Goal: Task Accomplishment & Management: Manage account settings

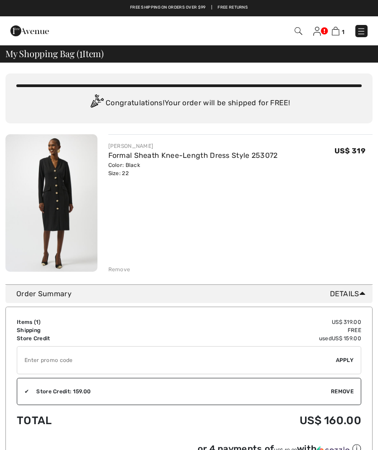
click at [318, 31] on img at bounding box center [317, 31] width 8 height 9
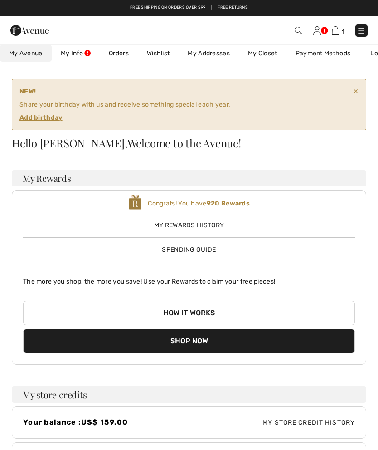
click at [49, 119] on ins "Add birthday" at bounding box center [40, 118] width 43 height 8
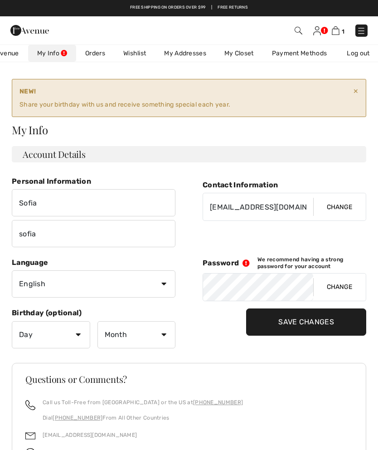
scroll to position [0, 37]
click at [38, 116] on div "NEW! Share your birthday with us and receive something special each year. Add b…" at bounding box center [189, 98] width 355 height 38
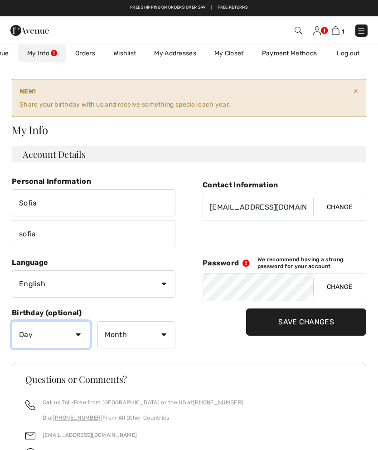
click at [81, 333] on select "Day 1 2 3 4 5 6 7 8 9 10 11 12 13 14 15 16 17 18 19 20 21 22 23 24 25 26 27 28 …" at bounding box center [51, 334] width 78 height 27
select select "8"
click at [169, 332] on select "Month January February March April May June July August September October Novem…" at bounding box center [136, 334] width 78 height 27
select select "5"
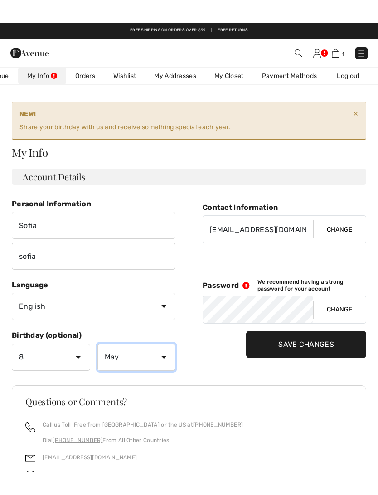
scroll to position [5, 0]
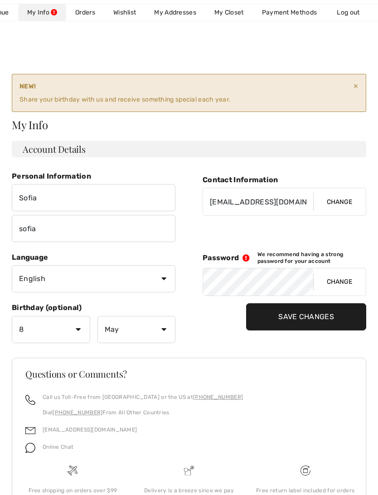
click at [294, 316] on input "Save Changes" at bounding box center [306, 316] width 120 height 27
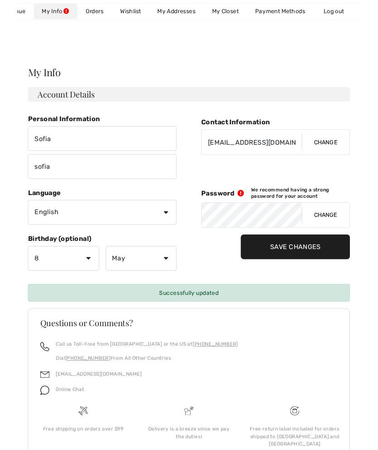
scroll to position [0, 0]
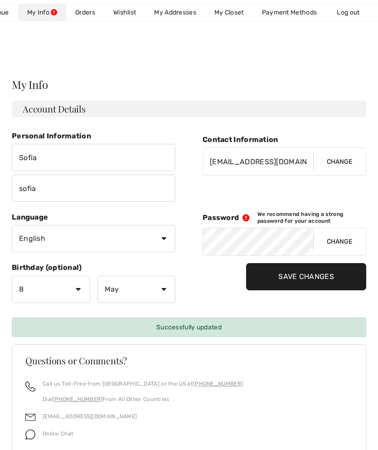
click at [121, 13] on link "Wishlist" at bounding box center [124, 12] width 41 height 17
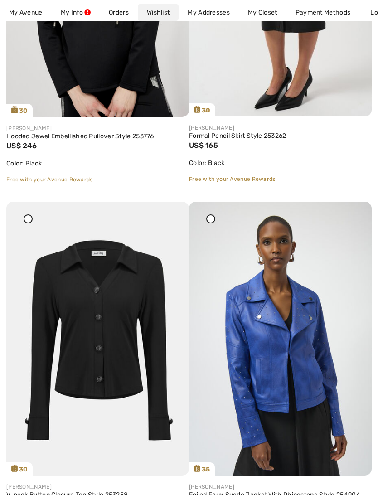
scroll to position [2135, 0]
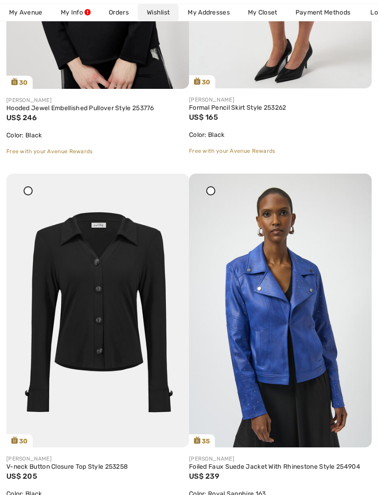
click at [292, 374] on img at bounding box center [280, 311] width 183 height 274
click at [299, 310] on img at bounding box center [280, 311] width 183 height 274
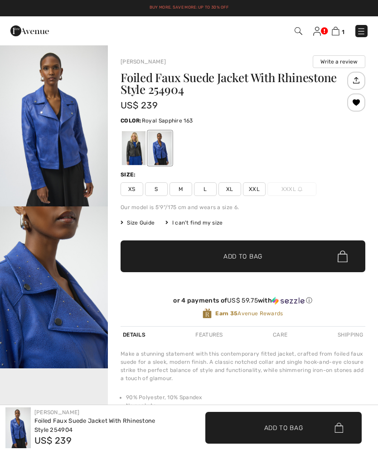
checkbox input "true"
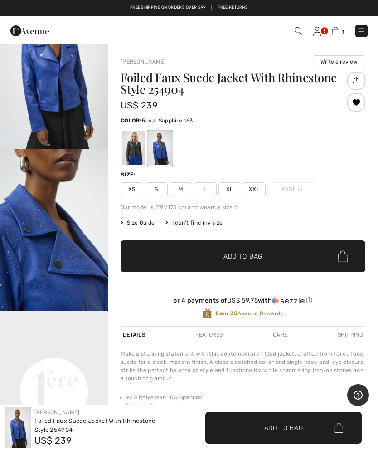
scroll to position [57, 0]
click at [71, 260] on img "2 / 5" at bounding box center [54, 230] width 108 height 162
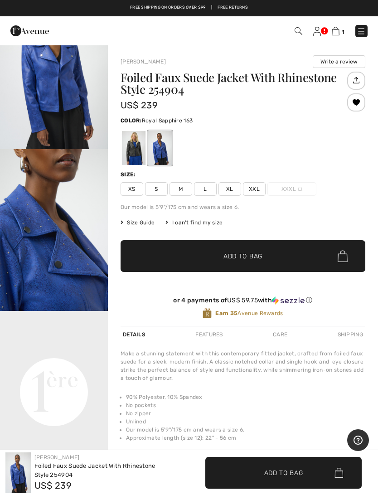
click at [316, 29] on img at bounding box center [317, 31] width 8 height 9
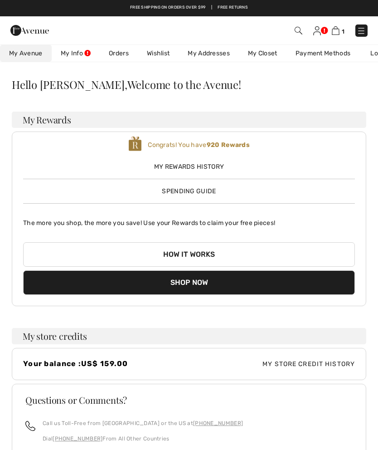
checkbox input "true"
click at [157, 56] on link "Wishlist" at bounding box center [158, 53] width 41 height 17
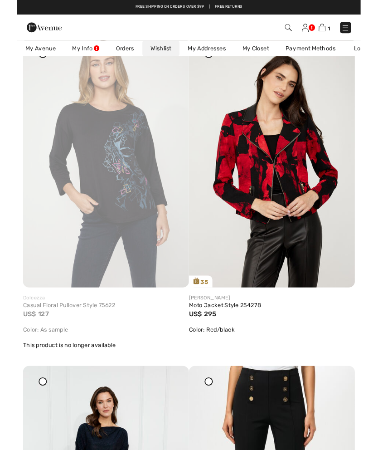
scroll to position [827, 0]
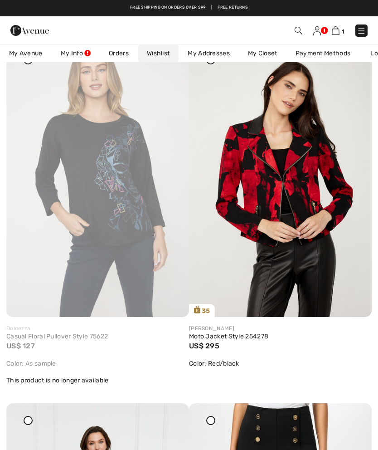
click at [299, 207] on img at bounding box center [280, 180] width 183 height 274
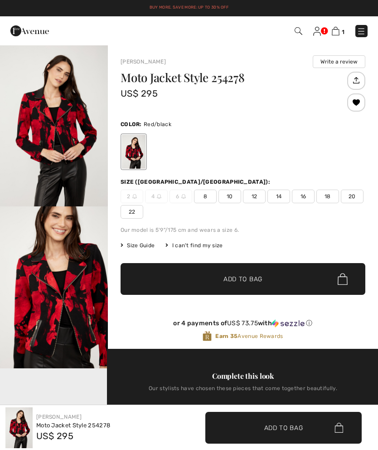
checkbox input "true"
click at [317, 34] on img at bounding box center [317, 31] width 8 height 9
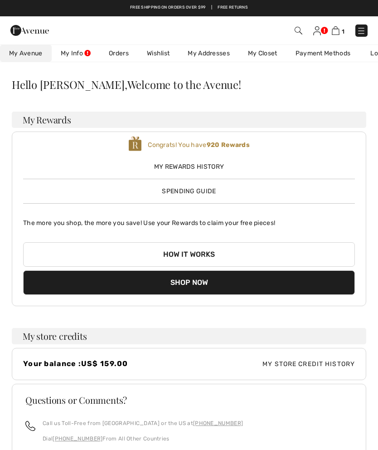
click at [180, 192] on span "Spending Guide" at bounding box center [189, 191] width 54 height 8
